Goal: Information Seeking & Learning: Compare options

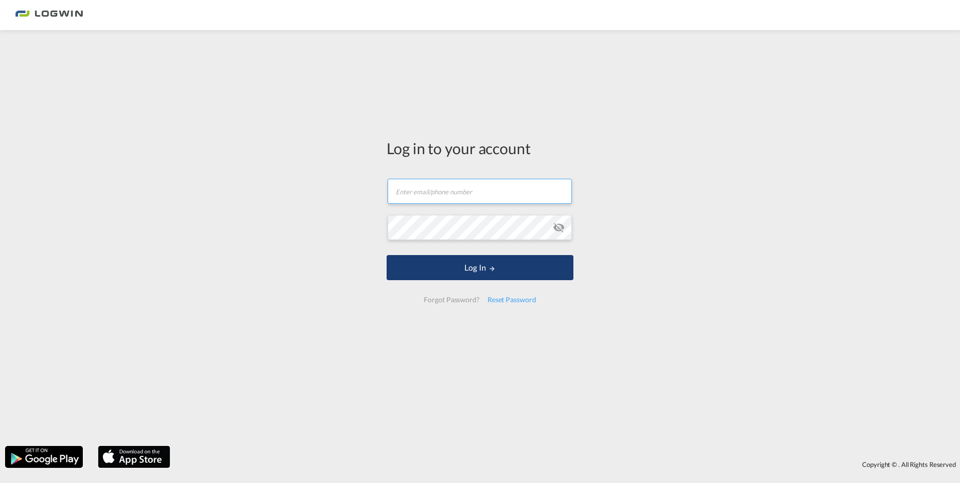
type input "[PERSON_NAME][EMAIL_ADDRESS][DOMAIN_NAME]"
click at [489, 274] on button "Log In" at bounding box center [480, 267] width 187 height 25
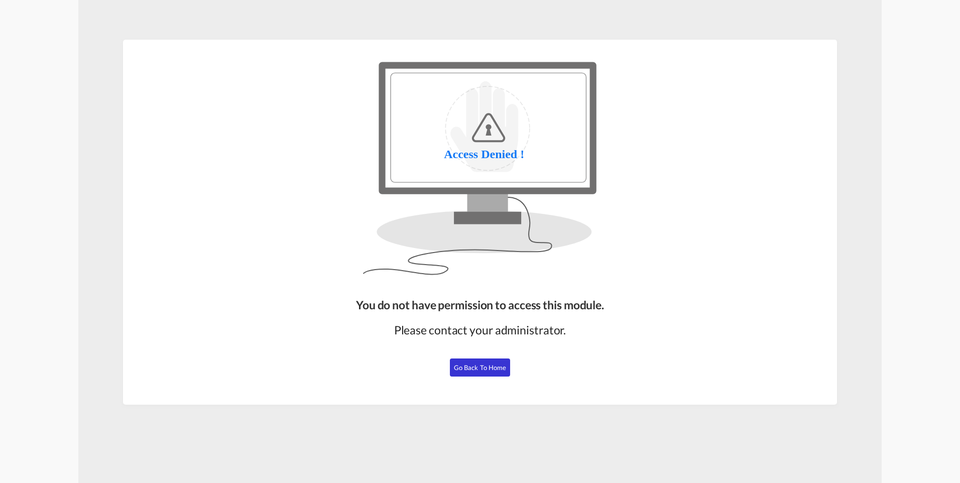
click at [467, 372] on button "Go Back to Home" at bounding box center [480, 368] width 60 height 18
click at [495, 366] on span "Go Back to Home" at bounding box center [480, 368] width 53 height 8
